Goal: Information Seeking & Learning: Learn about a topic

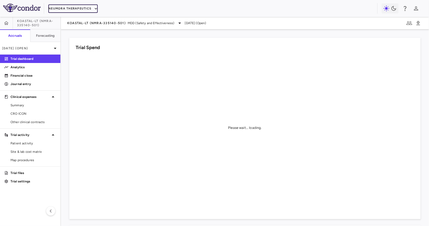
click at [72, 12] on button "Neumora Therapeutics" at bounding box center [72, 8] width 49 height 8
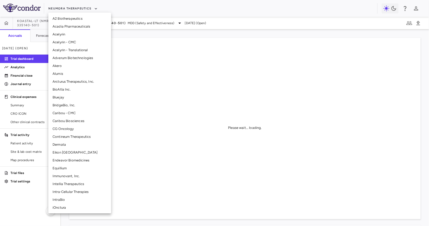
scroll to position [37, 0]
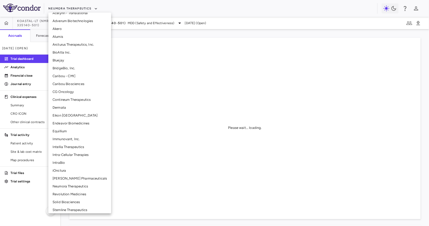
click at [69, 95] on li "CG Oncology" at bounding box center [79, 92] width 63 height 8
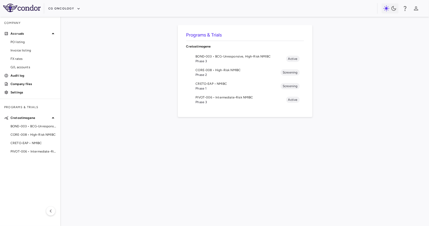
click at [207, 75] on span "Phase 2" at bounding box center [238, 75] width 85 height 5
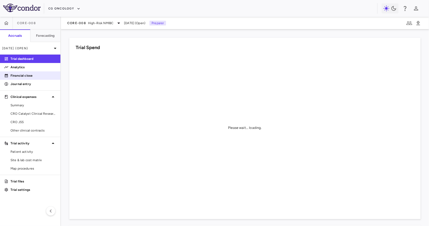
click at [24, 77] on p "Financial close" at bounding box center [34, 75] width 46 height 5
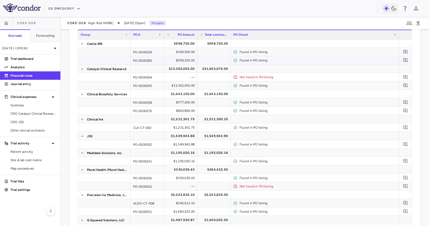
scroll to position [43, 0]
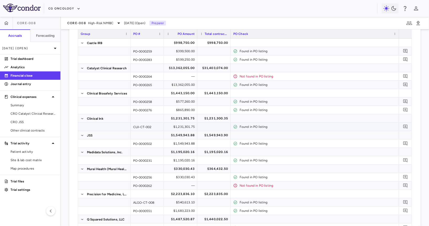
click at [191, 124] on div "$1,231,301.75" at bounding box center [182, 127] width 26 height 8
click at [9, 21] on icon "button" at bounding box center [6, 23] width 5 height 5
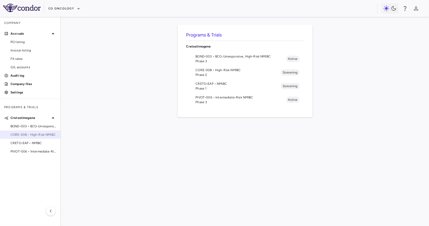
click at [33, 134] on span "CORE-008 • High-Risk NMIBC" at bounding box center [34, 134] width 46 height 5
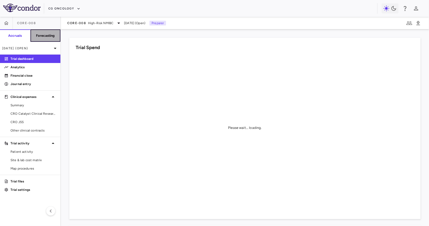
click at [52, 33] on h6 "Forecasting" at bounding box center [45, 35] width 19 height 5
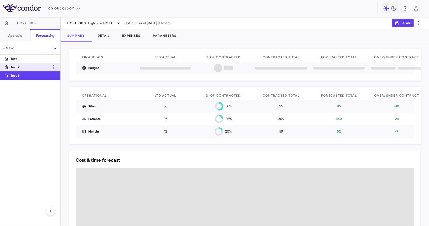
click at [22, 65] on p "Test 2" at bounding box center [30, 67] width 39 height 5
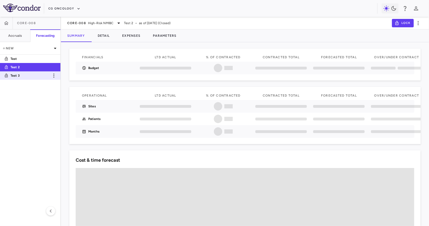
click at [27, 74] on p "Test 3" at bounding box center [30, 75] width 39 height 5
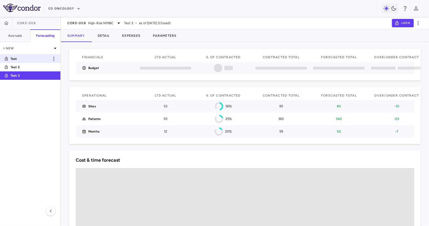
click at [31, 59] on p "Test" at bounding box center [30, 59] width 39 height 5
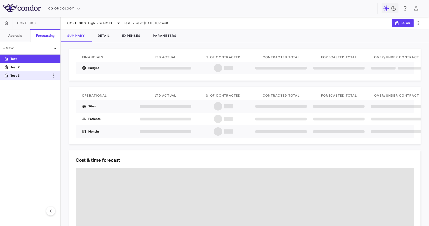
click at [35, 75] on p "Test 3" at bounding box center [30, 75] width 39 height 5
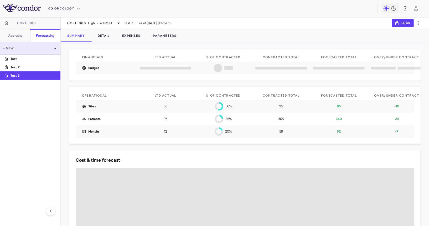
click at [22, 52] on div "New" at bounding box center [30, 48] width 60 height 13
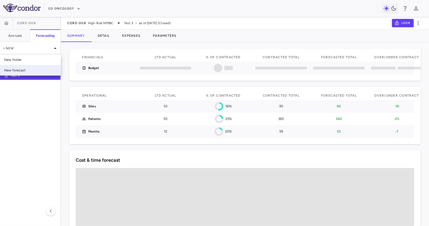
click at [25, 67] on div "New forecast" at bounding box center [30, 70] width 61 height 11
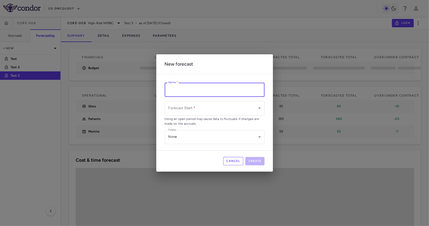
click at [192, 86] on input "Name   *" at bounding box center [215, 90] width 100 height 14
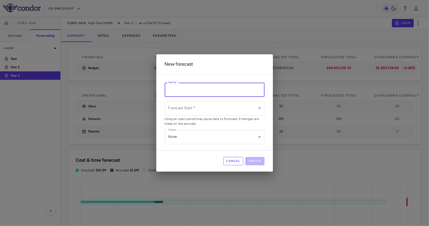
click at [232, 161] on button "Cancel" at bounding box center [233, 161] width 20 height 8
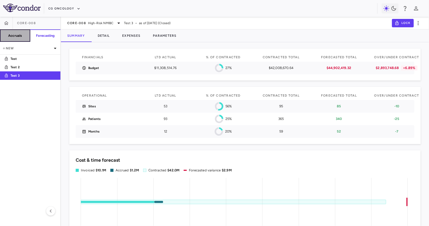
click at [11, 33] on h6 "Accruals" at bounding box center [15, 35] width 14 height 5
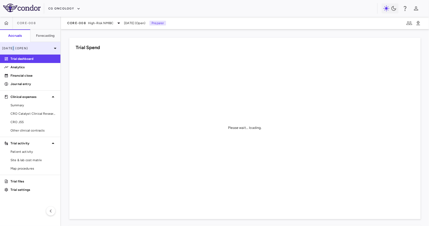
click at [13, 49] on p "Sep 2025 (Open)" at bounding box center [27, 48] width 50 height 5
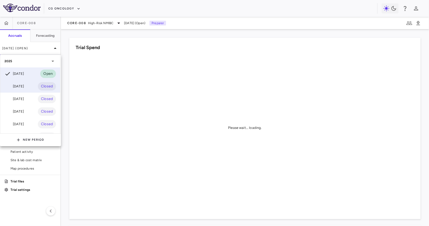
click at [17, 85] on div "[DATE]" at bounding box center [13, 86] width 19 height 6
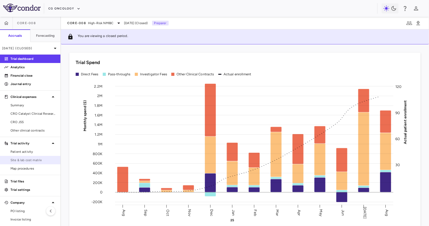
click at [40, 161] on span "Site & lab cost matrix" at bounding box center [34, 160] width 46 height 5
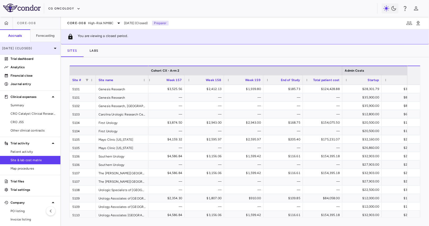
click at [21, 46] on p "[DATE] (Closed)" at bounding box center [27, 48] width 50 height 5
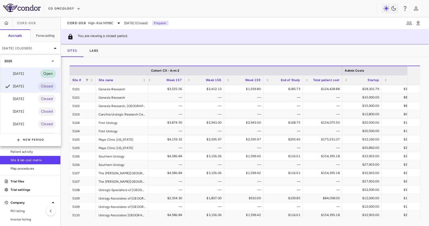
click at [19, 73] on div "[DATE]" at bounding box center [13, 74] width 19 height 6
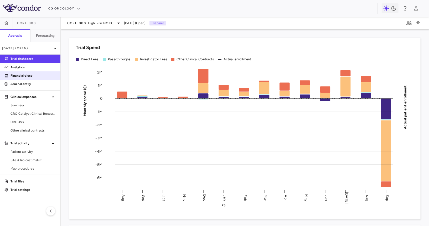
click at [42, 73] on link "Financial close" at bounding box center [30, 76] width 60 height 8
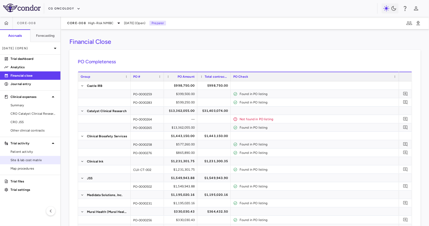
click at [27, 158] on span "Site & lab cost matrix" at bounding box center [34, 160] width 46 height 5
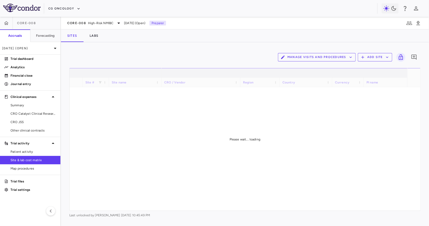
click at [308, 58] on button "Manage Visits and Procedures" at bounding box center [317, 57] width 78 height 8
click at [300, 62] on ul "Visit Schedules Manage Procedure Categories" at bounding box center [311, 72] width 64 height 20
click at [296, 66] on li "Visit Schedules" at bounding box center [312, 68] width 56 height 8
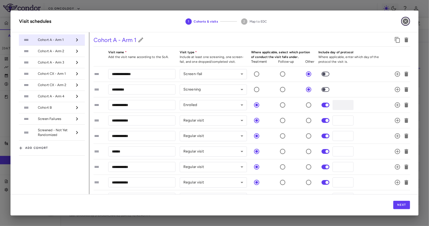
click at [407, 19] on icon "button" at bounding box center [405, 21] width 5 height 5
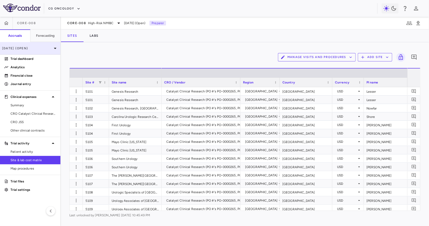
click at [52, 49] on icon at bounding box center [55, 48] width 6 height 6
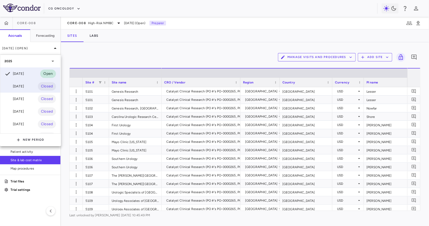
click at [24, 85] on div "[DATE]" at bounding box center [13, 86] width 19 height 6
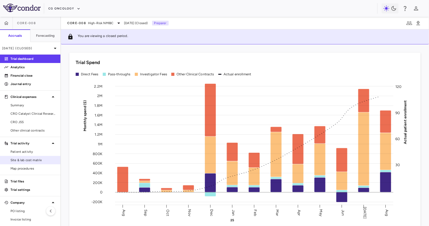
click at [33, 159] on span "Site & lab cost matrix" at bounding box center [34, 160] width 46 height 5
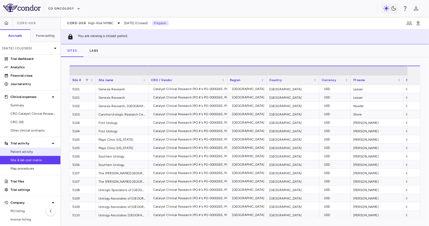
click at [41, 151] on span "Patient activity" at bounding box center [34, 152] width 46 height 5
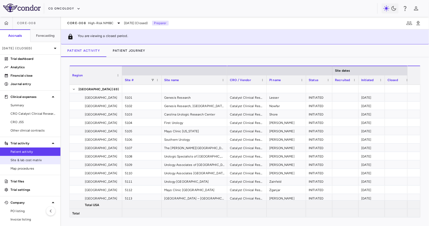
click at [49, 161] on span "Site & lab cost matrix" at bounding box center [34, 160] width 46 height 5
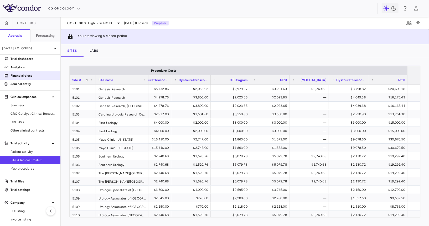
click at [46, 74] on p "Financial close" at bounding box center [34, 75] width 46 height 5
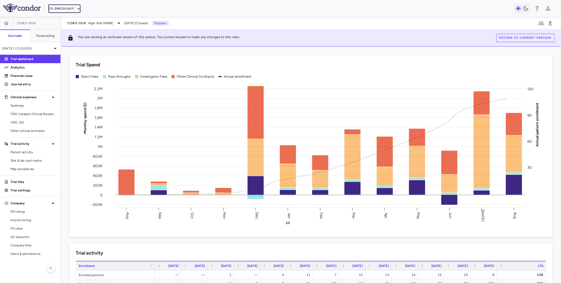
click at [71, 8] on button "CG Oncology" at bounding box center [64, 8] width 32 height 8
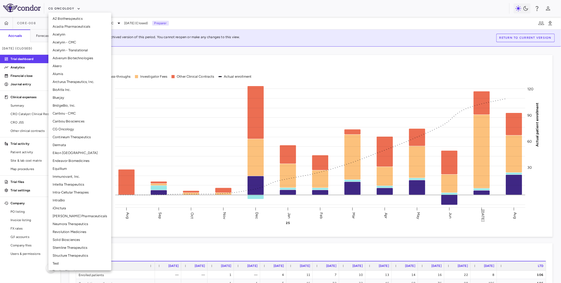
click at [59, 224] on li "Neumora Therapeutics" at bounding box center [79, 224] width 63 height 8
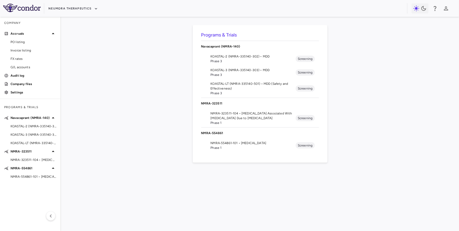
click at [77, 3] on div "Neumora Therapeutics" at bounding box center [229, 8] width 459 height 17
click at [75, 7] on button "Neumora Therapeutics" at bounding box center [72, 8] width 49 height 8
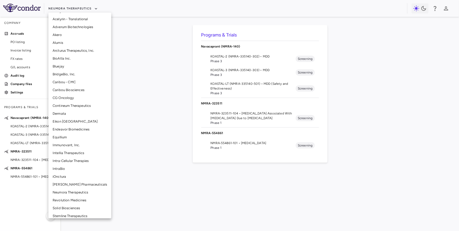
scroll to position [33, 0]
click at [67, 153] on li "Intellia Therapeutics" at bounding box center [79, 152] width 63 height 8
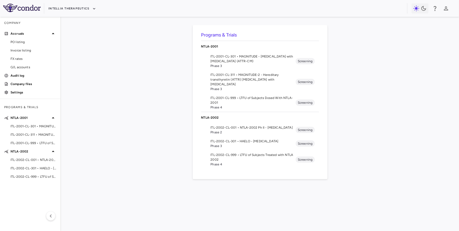
click at [248, 147] on span "Phase 3" at bounding box center [253, 146] width 85 height 5
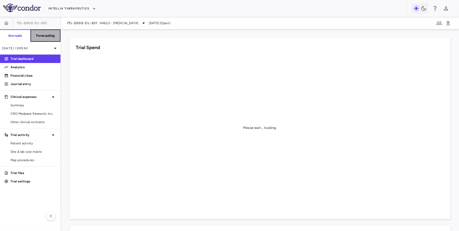
click at [49, 36] on h6 "Forecasting" at bounding box center [45, 35] width 19 height 5
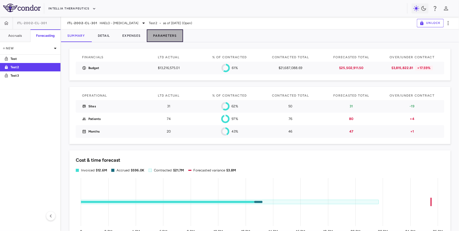
click at [163, 33] on button "Parameters" at bounding box center [165, 35] width 36 height 13
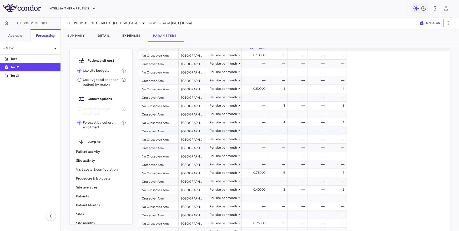
scroll to position [25, 0]
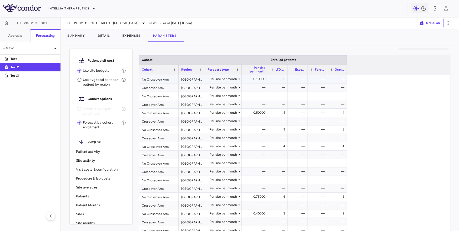
click at [192, 79] on div "[GEOGRAPHIC_DATA]" at bounding box center [191, 79] width 26 height 8
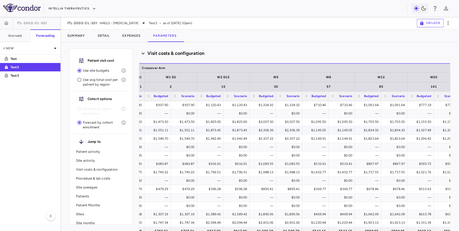
scroll to position [0, 760]
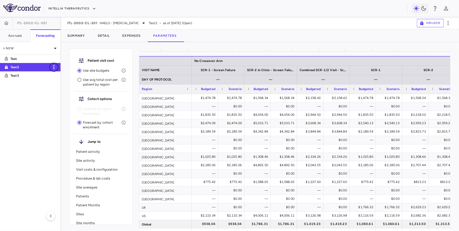
click at [54, 67] on icon "button" at bounding box center [54, 67] width 6 height 6
type input "**********"
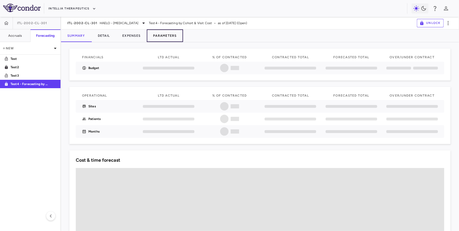
click at [172, 35] on button "Parameters" at bounding box center [165, 35] width 36 height 13
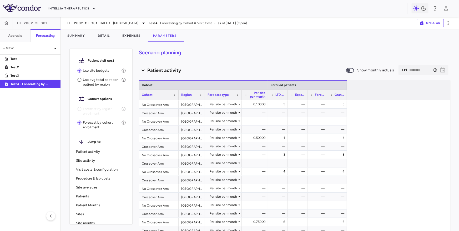
click at [428, 23] on button "Unlock" at bounding box center [430, 23] width 27 height 8
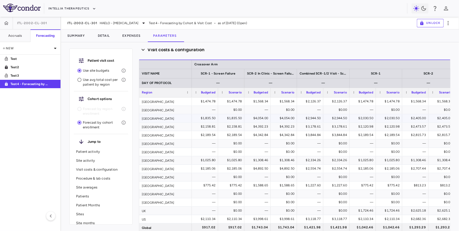
click at [237, 118] on div "$1,835.50" at bounding box center [232, 118] width 19 height 8
click at [428, 22] on button "Unlock" at bounding box center [430, 23] width 27 height 8
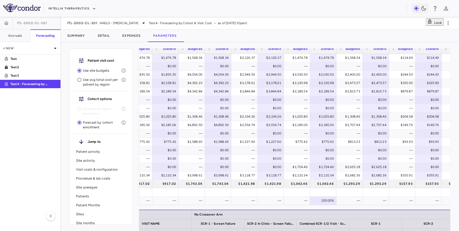
scroll to position [548, 0]
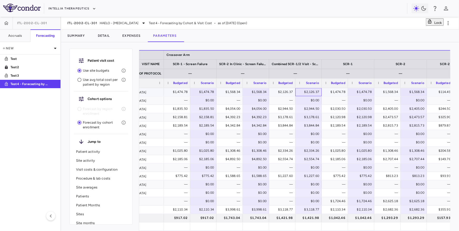
click at [308, 93] on div "$2,126.37" at bounding box center [309, 92] width 19 height 8
drag, startPoint x: 305, startPoint y: 93, endPoint x: 315, endPoint y: 93, distance: 10.5
click at [315, 93] on input "**********" at bounding box center [312, 93] width 18 height 9
click at [301, 45] on div "Patient visit cost Use site budgets Use avg total cost per patient by region Co…" at bounding box center [260, 136] width 398 height 189
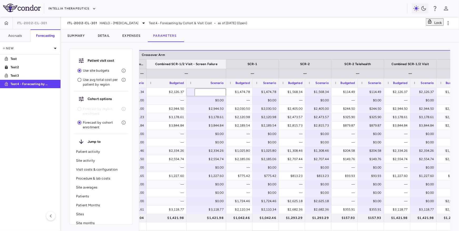
drag, startPoint x: 199, startPoint y: 65, endPoint x: 226, endPoint y: 65, distance: 26.8
click at [226, 65] on div at bounding box center [226, 64] width 2 height 9
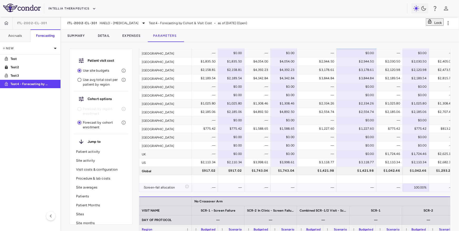
click at [186, 187] on icon "Please allocate the percentage of your screenfails that are likely to occur in …" at bounding box center [187, 187] width 4 height 4
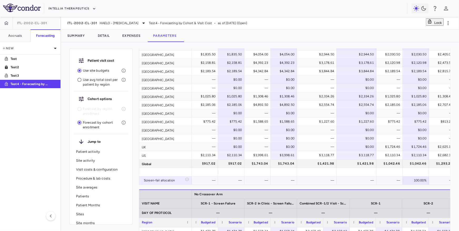
click at [212, 179] on div "—" at bounding box center [205, 180] width 19 height 8
click at [233, 180] on div "—" at bounding box center [232, 180] width 19 height 8
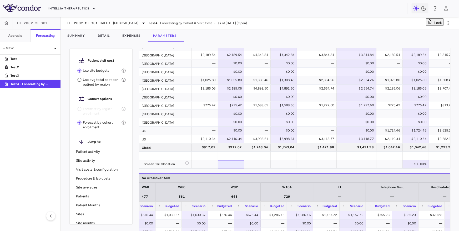
scroll to position [0, 897]
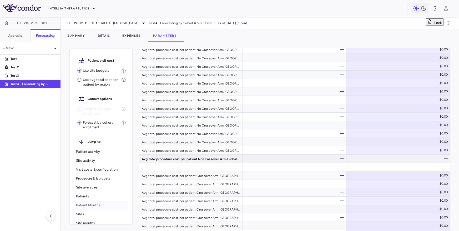
click at [86, 205] on p "Patient Months" at bounding box center [101, 205] width 50 height 5
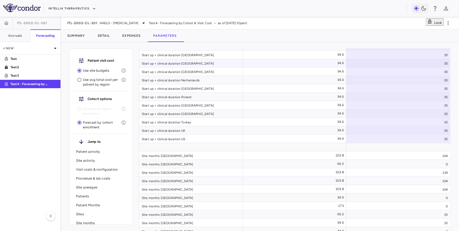
scroll to position [3974, 0]
click at [84, 197] on p "Patients" at bounding box center [101, 196] width 50 height 5
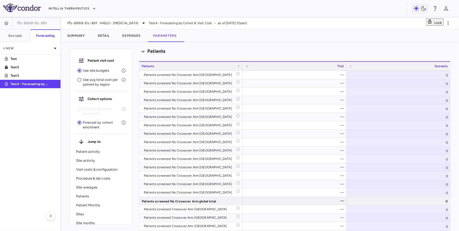
scroll to position [1984, 0]
click at [98, 169] on p "Visit costs & configuration" at bounding box center [101, 169] width 50 height 5
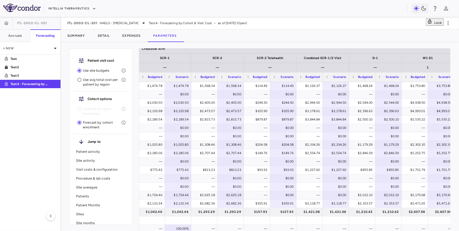
scroll to position [501, 0]
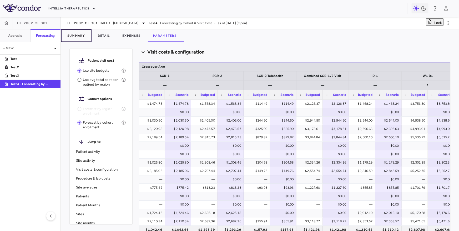
click at [76, 36] on button "Summary" at bounding box center [76, 35] width 30 height 13
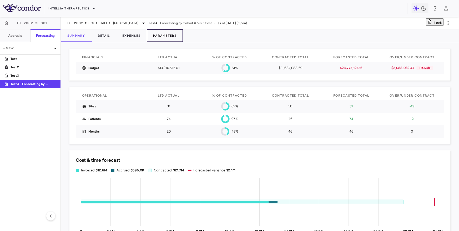
click at [162, 34] on button "Parameters" at bounding box center [165, 35] width 36 height 13
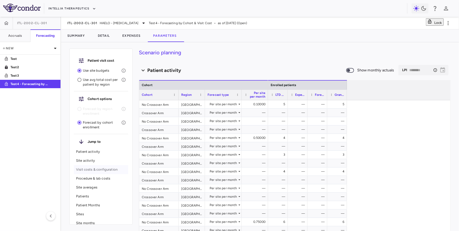
click at [93, 169] on p "Visit costs & configuration" at bounding box center [101, 169] width 50 height 5
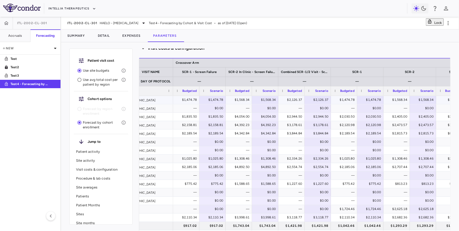
scroll to position [0, 25]
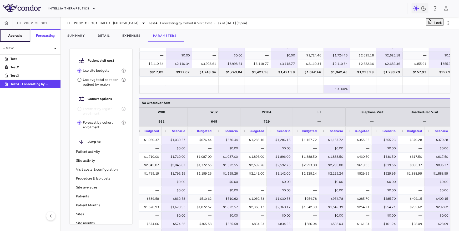
click at [9, 33] on button "Accruals" at bounding box center [15, 35] width 30 height 13
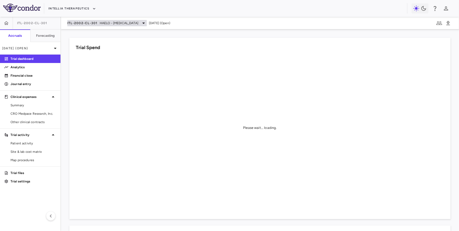
click at [111, 22] on span "HAELO - [MEDICAL_DATA]" at bounding box center [119, 23] width 39 height 5
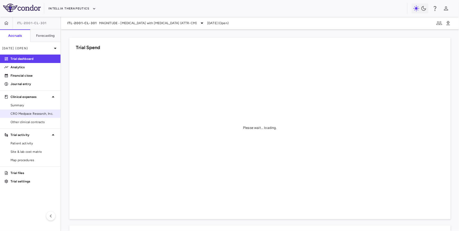
click at [25, 115] on span "CRO Medpace Research, Inc." at bounding box center [34, 113] width 46 height 5
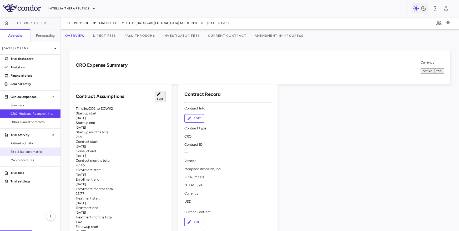
click at [22, 151] on span "Site & lab cost matrix" at bounding box center [34, 152] width 46 height 5
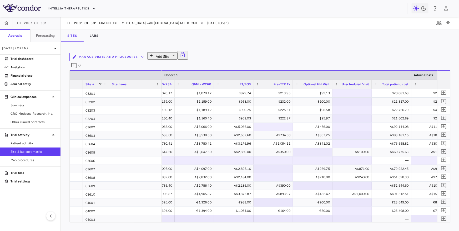
click at [278, 84] on div "Pre-TTR Tx" at bounding box center [275, 84] width 29 height 7
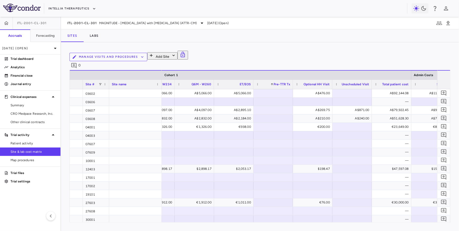
click at [278, 84] on div "Pre-TTR Tx 1" at bounding box center [275, 84] width 29 height 7
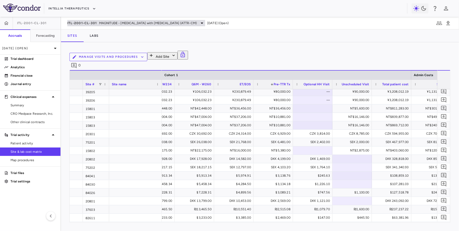
click at [83, 22] on span "ITL-2001-CL-301" at bounding box center [82, 23] width 30 height 4
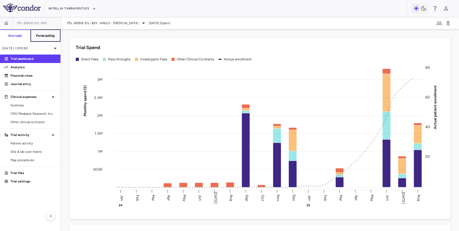
click at [45, 39] on button "Forecasting" at bounding box center [45, 35] width 30 height 13
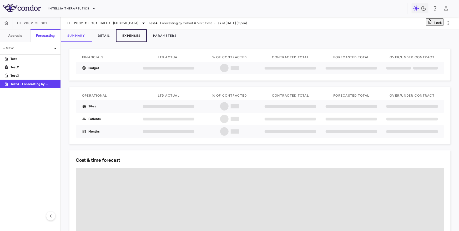
click at [132, 40] on button "Expenses" at bounding box center [131, 35] width 31 height 13
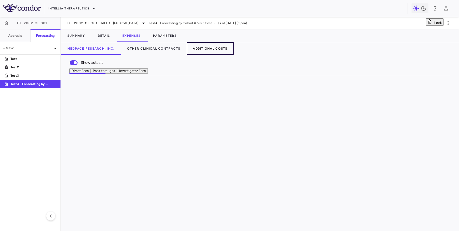
click at [203, 49] on button "Additional Costs" at bounding box center [210, 48] width 47 height 13
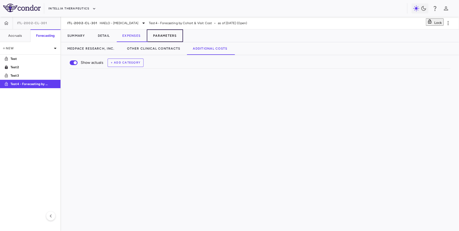
click at [171, 37] on button "Parameters" at bounding box center [165, 35] width 36 height 13
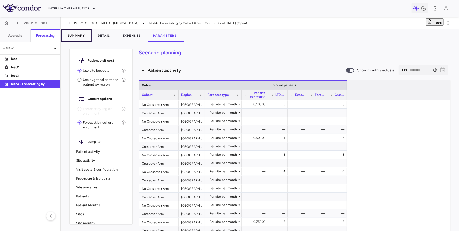
click at [73, 35] on button "Summary" at bounding box center [76, 35] width 30 height 13
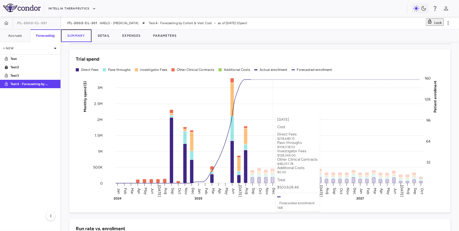
scroll to position [441, 0]
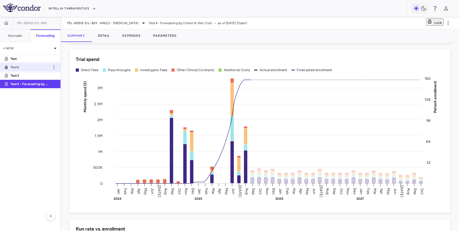
click at [43, 68] on p "Test2" at bounding box center [30, 67] width 39 height 5
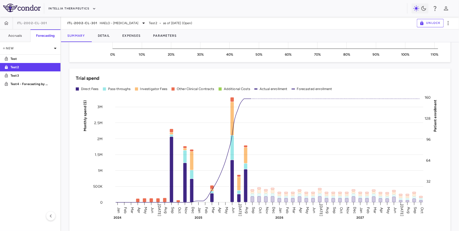
scroll to position [438, 0]
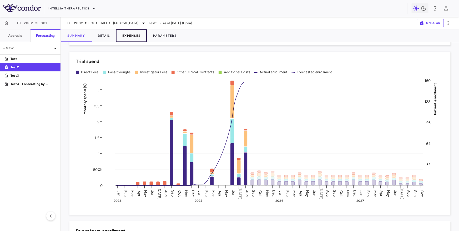
click at [132, 36] on button "Expenses" at bounding box center [131, 35] width 31 height 13
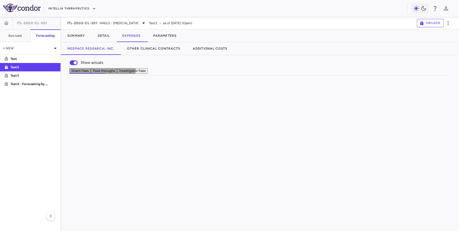
click at [117, 73] on button "Pass-throughs" at bounding box center [104, 71] width 26 height 6
drag, startPoint x: 142, startPoint y: 100, endPoint x: 228, endPoint y: 109, distance: 86.7
click at [228, 75] on div "Row Description Actual monthly expense Forecasted monthly expense Aug-25 units" at bounding box center [260, 75] width 380 height 0
click at [158, 111] on div "Medpace Reference Laboratory Fees - Analytical" at bounding box center [160, 107] width 139 height 8
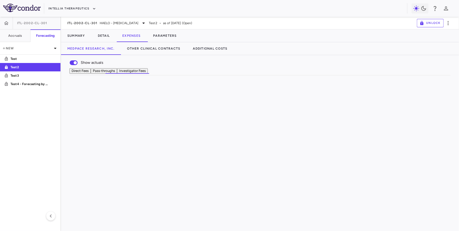
click at [168, 119] on div "Medpace Reference Laboratory Fees - Supplies" at bounding box center [160, 115] width 139 height 8
click at [180, 128] on div "Medpace Reference Laboratory Fees - Other Services" at bounding box center [160, 124] width 139 height 8
click at [188, 136] on div "Medpace Reference Laboratory Fees Direct Fees Discount" at bounding box center [160, 132] width 139 height 8
click at [188, 145] on div "Medpace Reference Laboratory Fees - Pass-Through Cists" at bounding box center [160, 140] width 139 height 8
click at [222, 153] on div "Medpace Reference Laboratory Fees - True Up to Total MRL Line Item Contract Val…" at bounding box center [160, 149] width 139 height 8
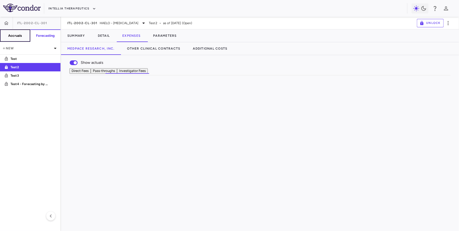
click at [10, 37] on h6 "Accruals" at bounding box center [15, 35] width 14 height 5
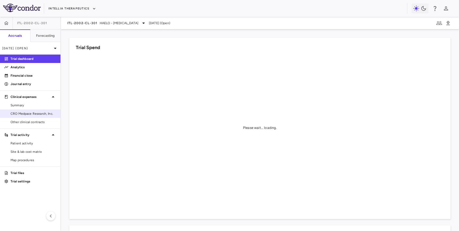
click at [30, 112] on span "CRO Medpace Research, Inc." at bounding box center [34, 113] width 46 height 5
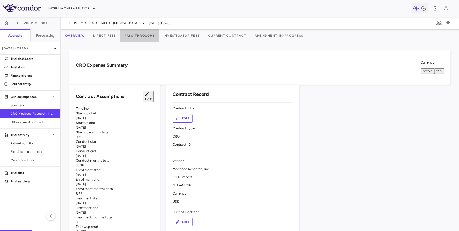
click at [142, 33] on button "Pass-Throughs" at bounding box center [139, 35] width 39 height 13
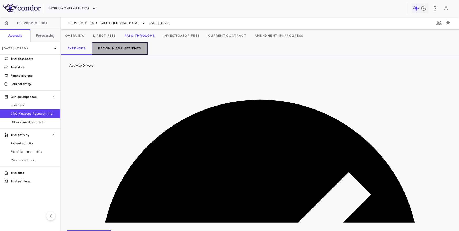
click at [122, 45] on button "Recon & Adjustments" at bounding box center [120, 48] width 56 height 13
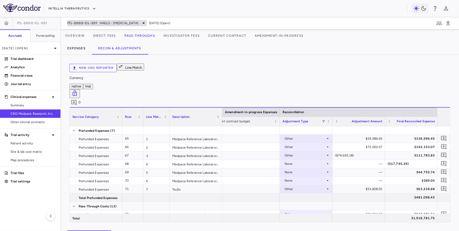
click at [104, 23] on span "HAELO - [MEDICAL_DATA]" at bounding box center [119, 23] width 39 height 5
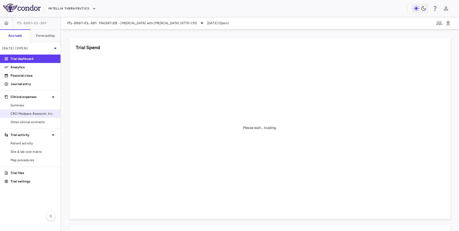
click at [34, 114] on span "CRO Medpace Research, Inc." at bounding box center [34, 113] width 46 height 5
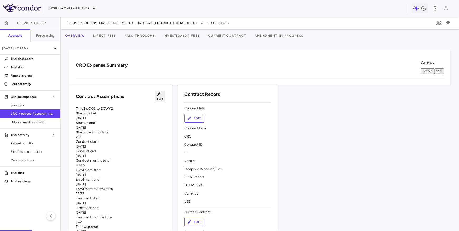
click at [142, 37] on button "Pass-Throughs" at bounding box center [139, 35] width 39 height 13
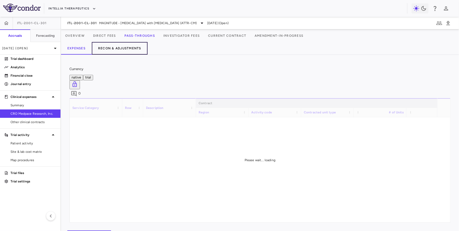
click at [125, 53] on button "Recon & Adjustments" at bounding box center [120, 48] width 56 height 13
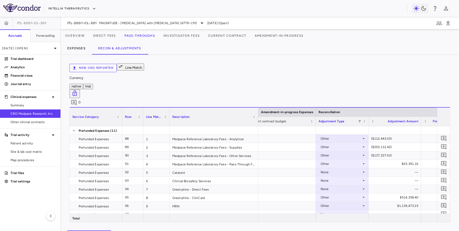
drag, startPoint x: 221, startPoint y: 93, endPoint x: 259, endPoint y: 94, distance: 37.6
click at [259, 108] on div at bounding box center [258, 117] width 2 height 18
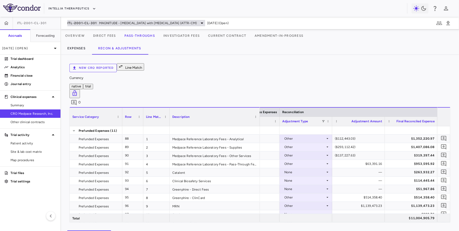
click at [117, 24] on span "MAGNITUDE - [MEDICAL_DATA] with [MEDICAL_DATA] (ATTR-CM)" at bounding box center [148, 23] width 98 height 5
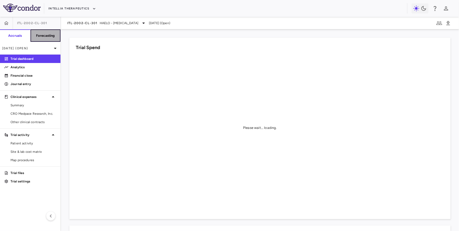
click at [50, 38] on button "Forecasting" at bounding box center [45, 35] width 30 height 13
